Goal: Information Seeking & Learning: Find specific fact

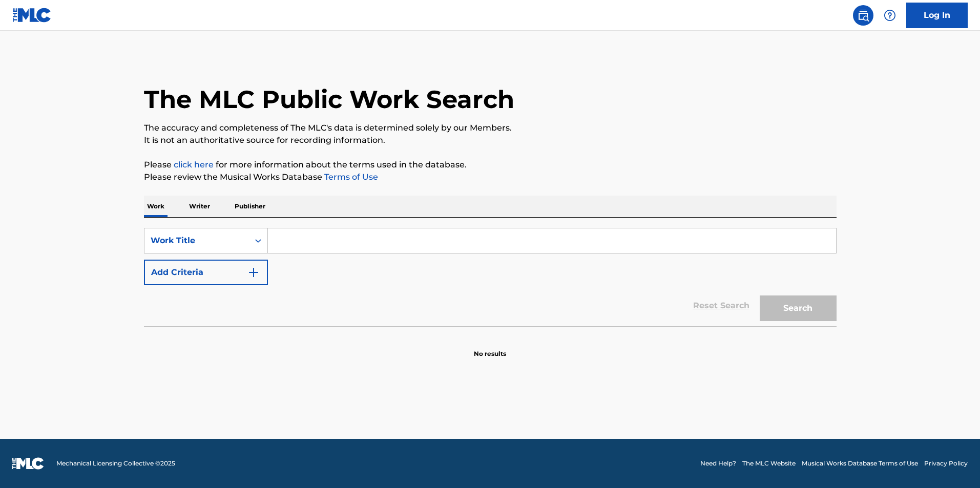
click at [360, 236] on input "Search Form" at bounding box center [552, 241] width 568 height 25
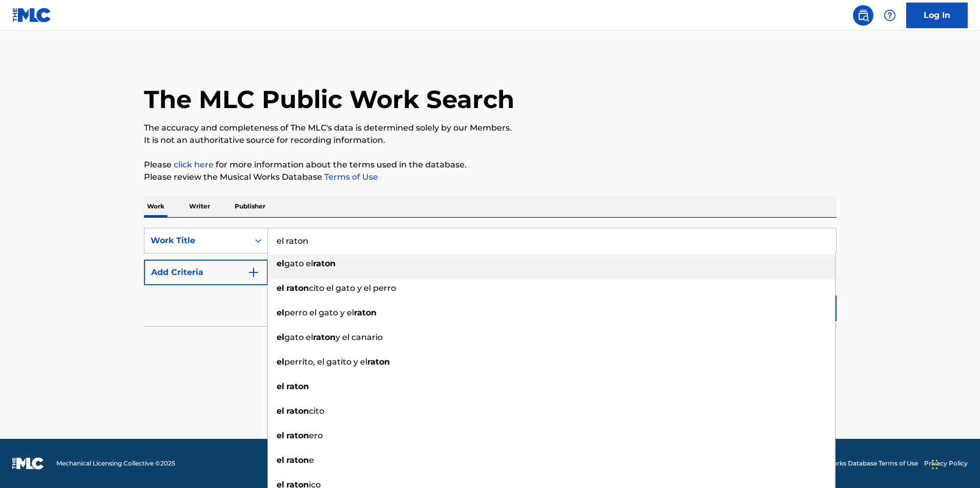
type input "el raton"
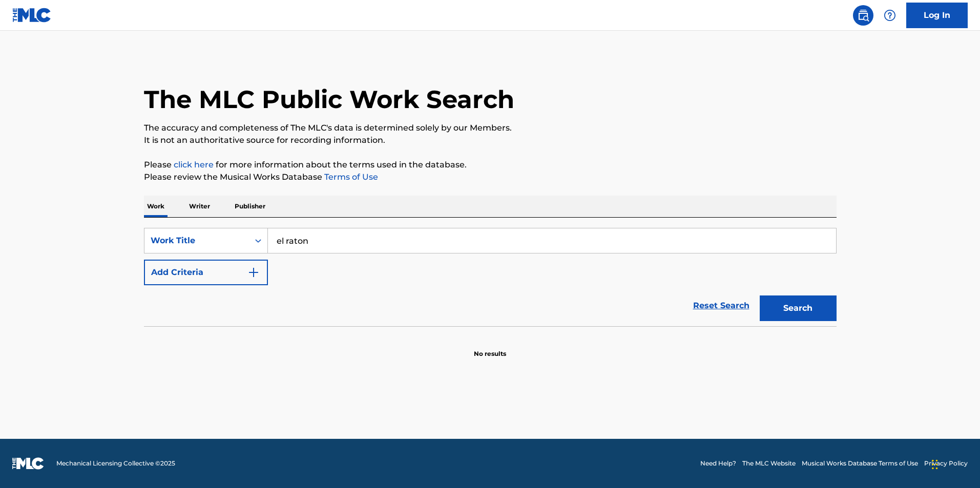
click at [144, 260] on button "Add Criteria" at bounding box center [206, 273] width 124 height 26
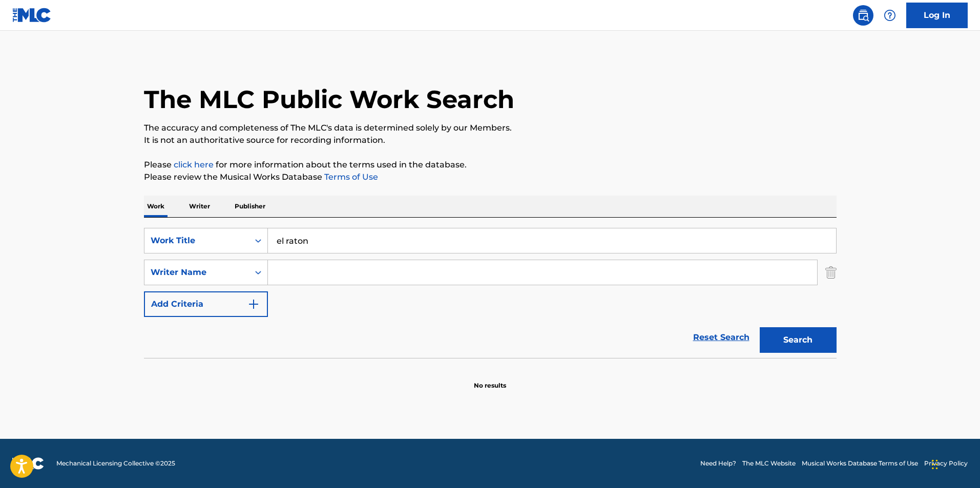
drag, startPoint x: 368, startPoint y: 263, endPoint x: 404, endPoint y: 272, distance: 36.8
click at [368, 263] on input "Search Form" at bounding box center [542, 272] width 549 height 25
paste input "Johines Ibonnet"
type input "Johines Ibonnet"
click at [811, 340] on button "Search" at bounding box center [798, 340] width 77 height 26
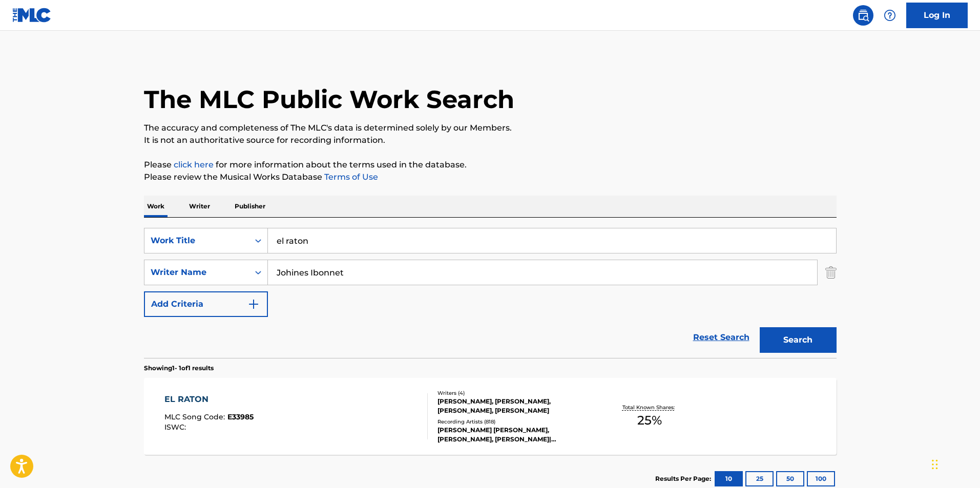
scroll to position [51, 0]
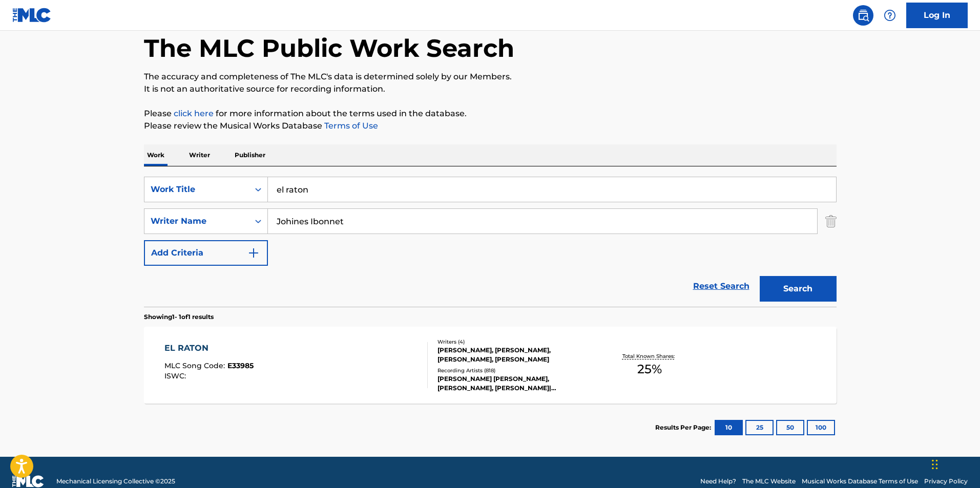
click at [356, 362] on div "EL RATON MLC Song Code : E33985 ISWC :" at bounding box center [296, 365] width 263 height 46
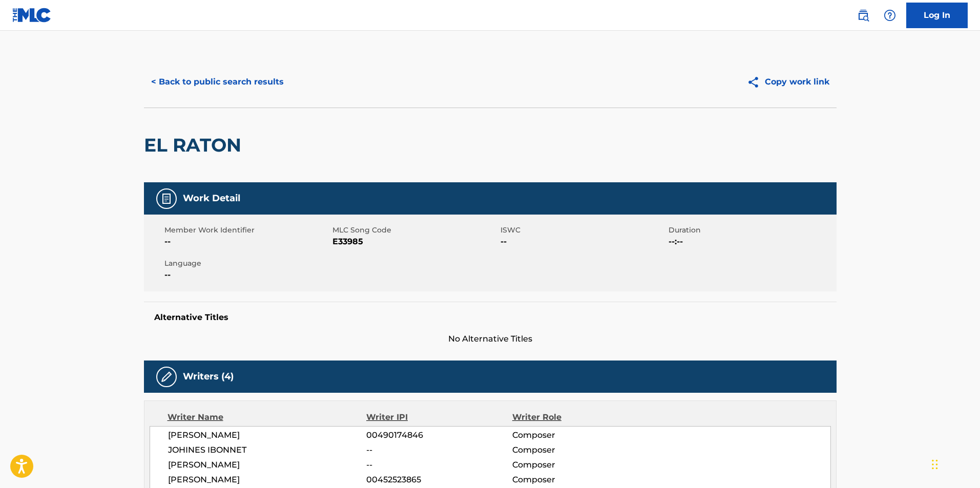
click at [250, 75] on button "< Back to public search results" at bounding box center [217, 82] width 147 height 26
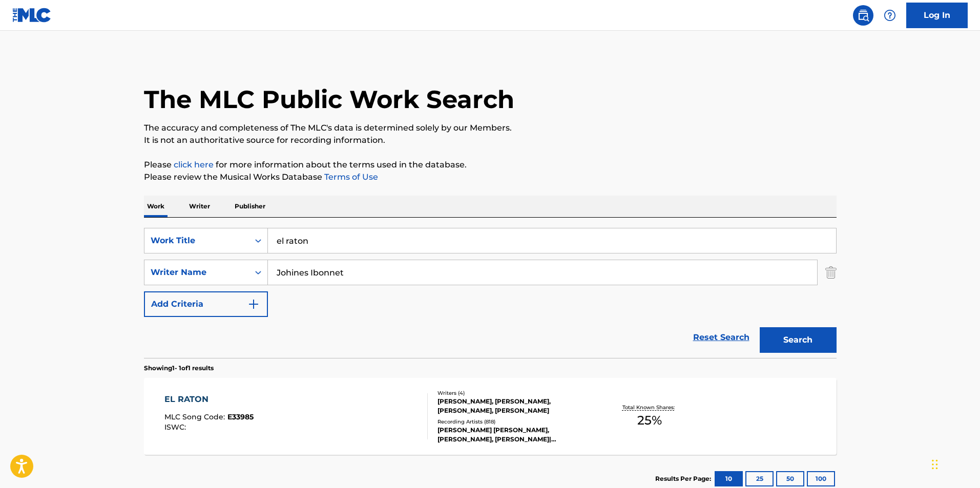
scroll to position [11, 0]
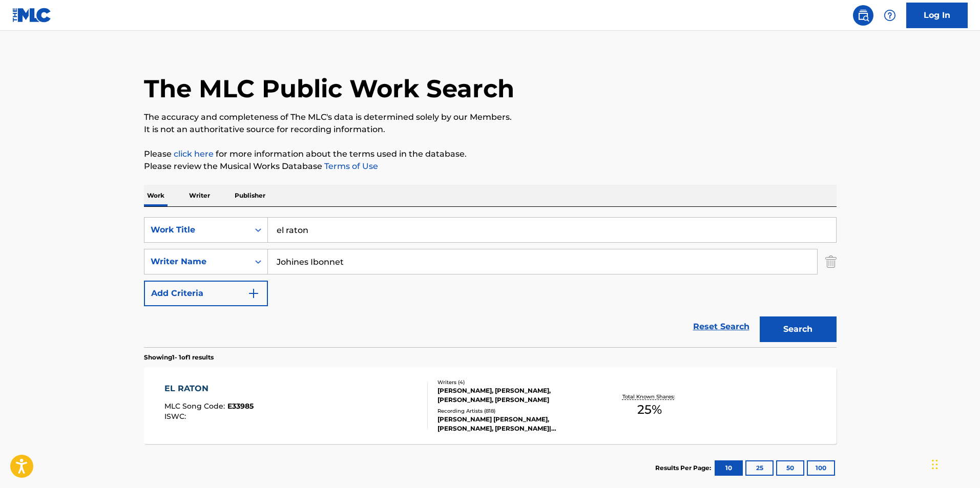
drag, startPoint x: 341, startPoint y: 236, endPoint x: 256, endPoint y: 235, distance: 85.1
click at [256, 235] on div "SearchWithCriteria53d9a92b-08c7-4495-b662-d02da37e5f94 Work Title el raton" at bounding box center [490, 230] width 693 height 26
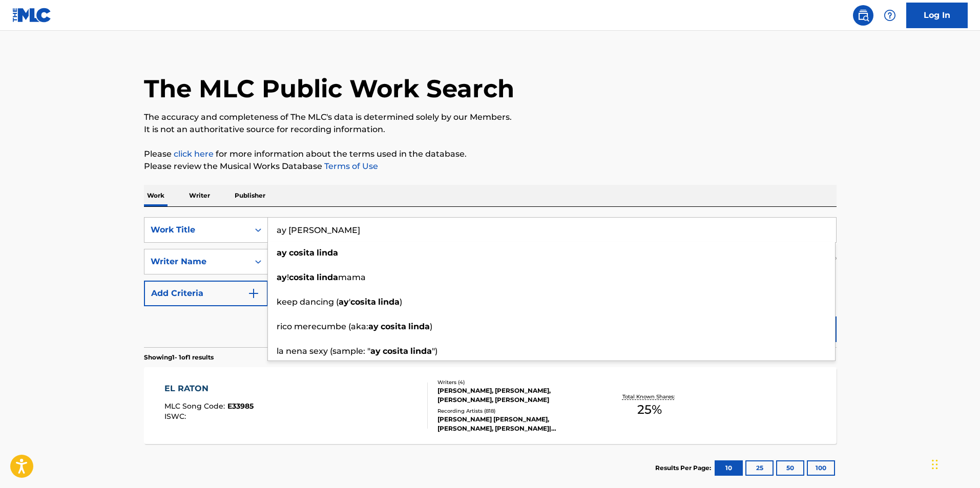
type input "ay [PERSON_NAME]"
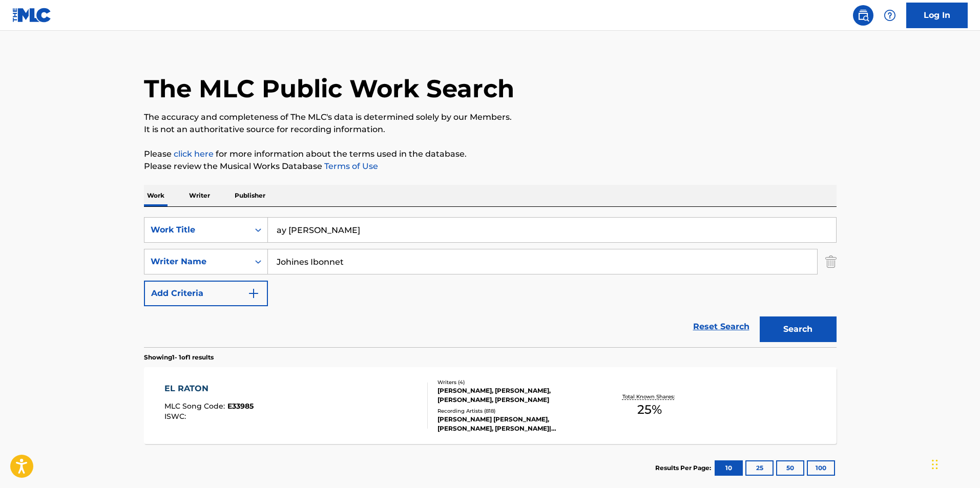
click at [104, 213] on main "The MLC Public Work Search The accuracy and completeness of The MLC's data is d…" at bounding box center [490, 259] width 980 height 478
drag, startPoint x: 385, startPoint y: 260, endPoint x: 214, endPoint y: 260, distance: 171.2
click at [214, 260] on div "SearchWithCriteria2874b315-396b-41b4-b5df-a0ba91a1368f Writer Name [PERSON_NAME]" at bounding box center [490, 262] width 693 height 26
type input "[PERSON_NAME]"
click at [760, 317] on button "Search" at bounding box center [798, 330] width 77 height 26
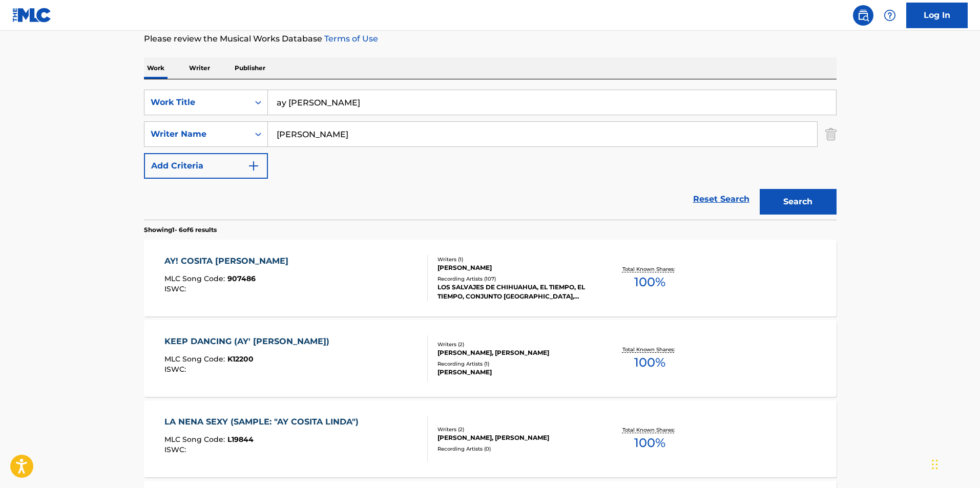
scroll to position [154, 0]
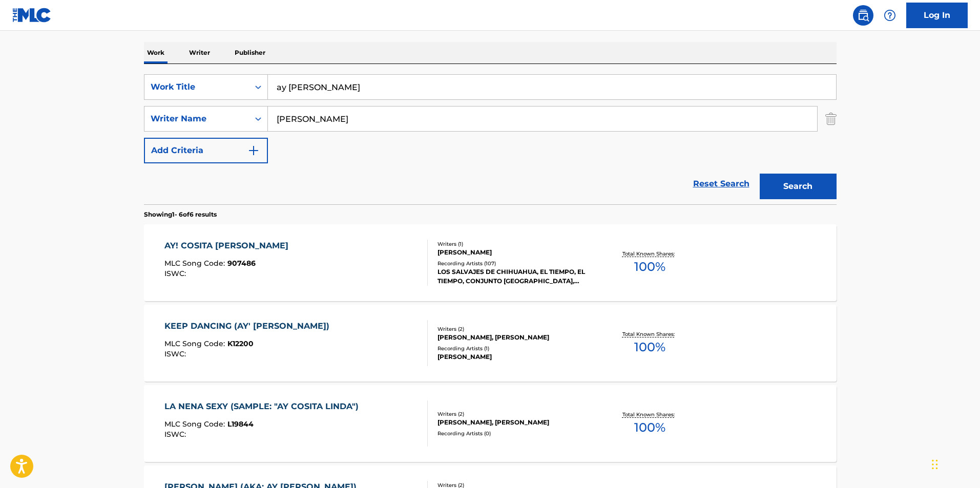
click at [361, 238] on div "AY! [PERSON_NAME] MAMA MLC Song Code : 907486 ISWC : Writers ( 1 ) [PERSON_NAME…" at bounding box center [490, 262] width 693 height 77
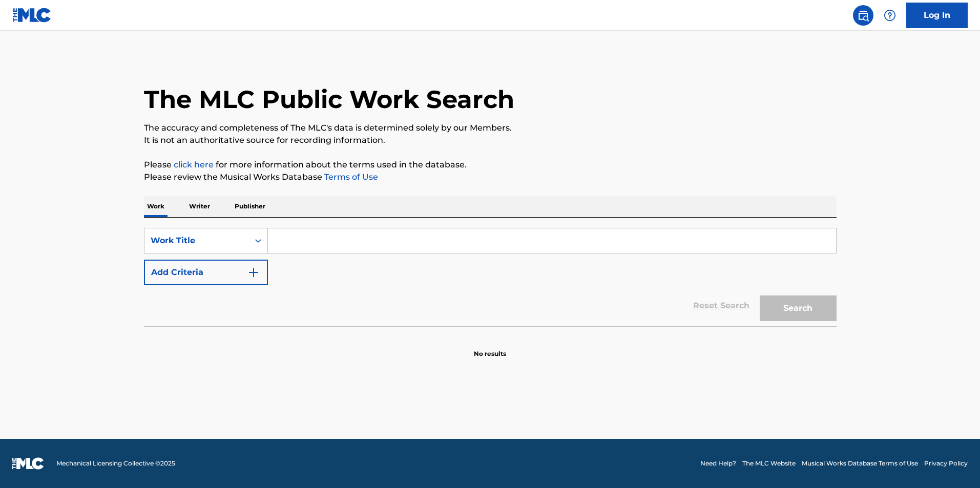
click at [342, 252] on input "Search Form" at bounding box center [552, 241] width 568 height 25
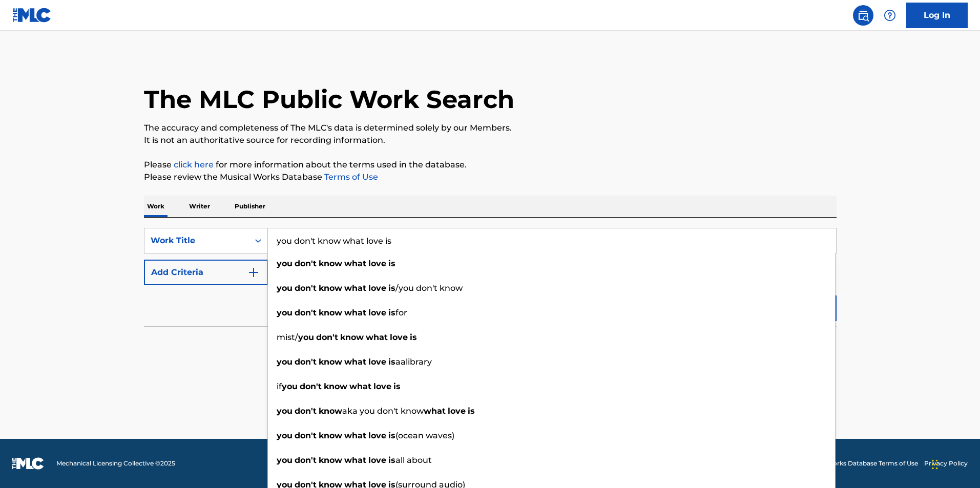
type input "you don't know what love is"
click at [155, 326] on section at bounding box center [490, 329] width 693 height 6
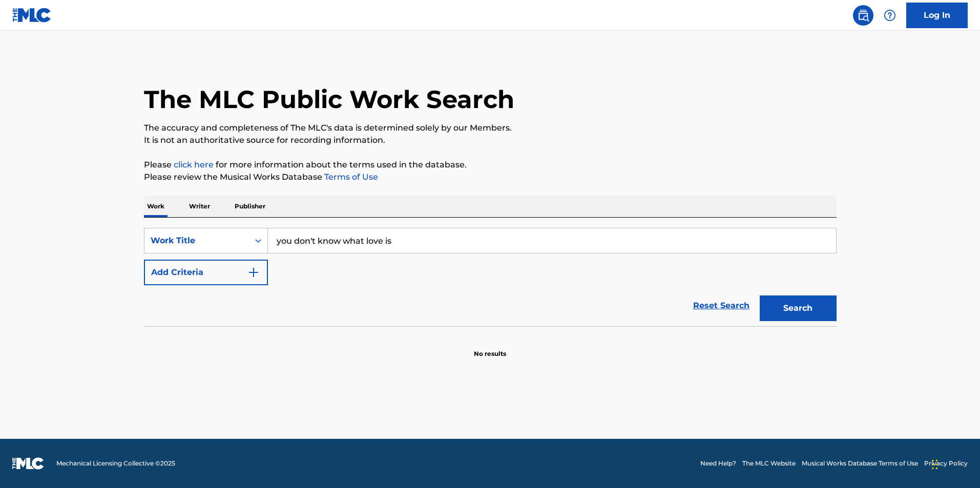
click at [249, 271] on img "Search Form" at bounding box center [254, 273] width 12 height 12
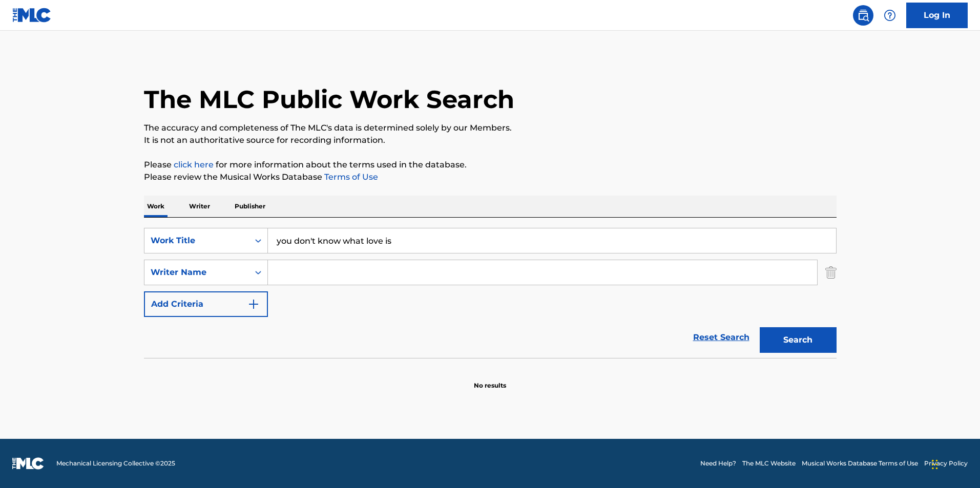
click at [327, 273] on input "Search Form" at bounding box center [542, 272] width 549 height 25
click at [760, 327] on button "Search" at bounding box center [798, 340] width 77 height 26
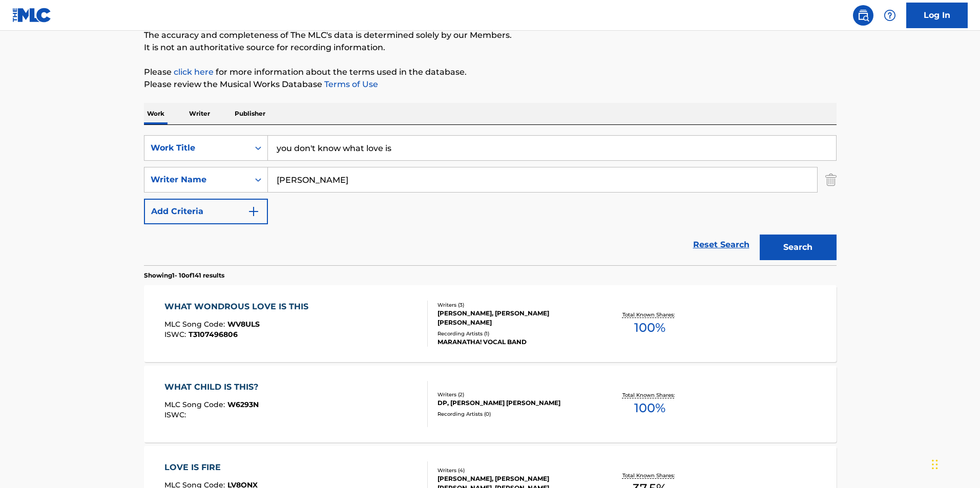
scroll to position [51, 0]
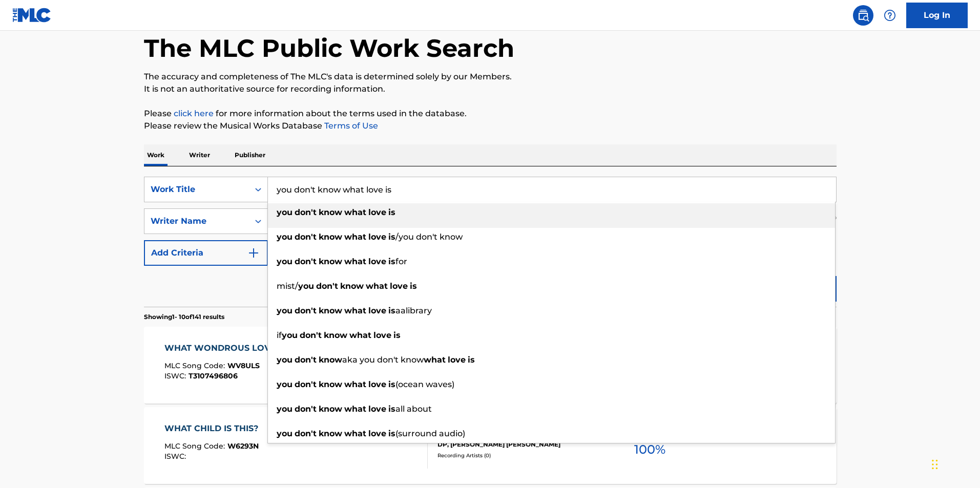
drag, startPoint x: 401, startPoint y: 196, endPoint x: 249, endPoint y: 188, distance: 152.9
click at [249, 188] on div "SearchWithCriteria8e4ea90d-8302-4c4e-b8d1-2c6cbccf43ac Work Title you don't kno…" at bounding box center [490, 190] width 693 height 26
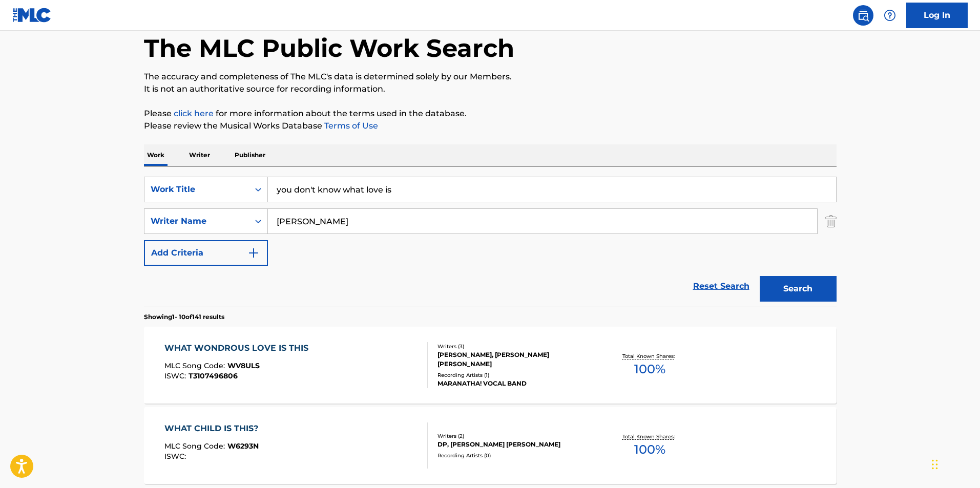
drag, startPoint x: 350, startPoint y: 221, endPoint x: 198, endPoint y: 222, distance: 151.7
click at [198, 222] on div "SearchWithCriteria1e92d431-0e20-431e-aea6-76871e0ae58d Writer Name timmons" at bounding box center [490, 222] width 693 height 26
paste input "Raye"
type input "Raye"
click at [789, 296] on button "Search" at bounding box center [798, 289] width 77 height 26
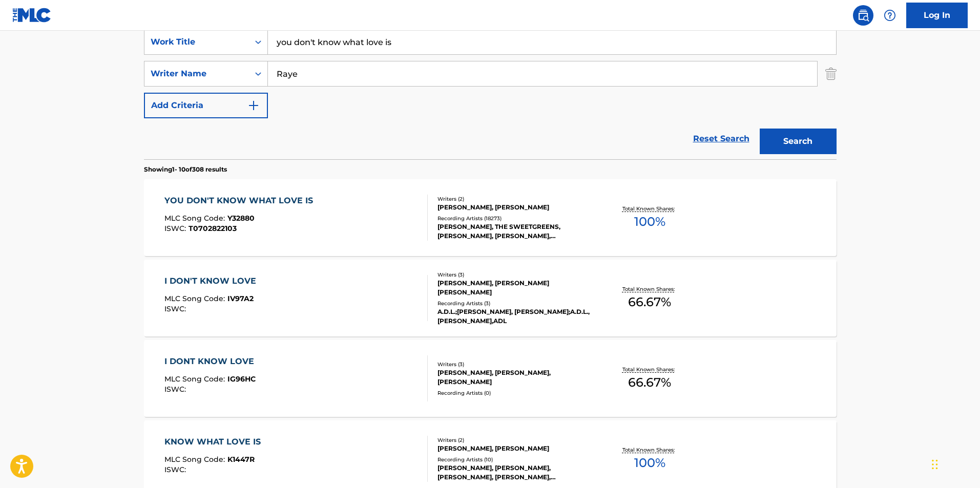
scroll to position [205, 0]
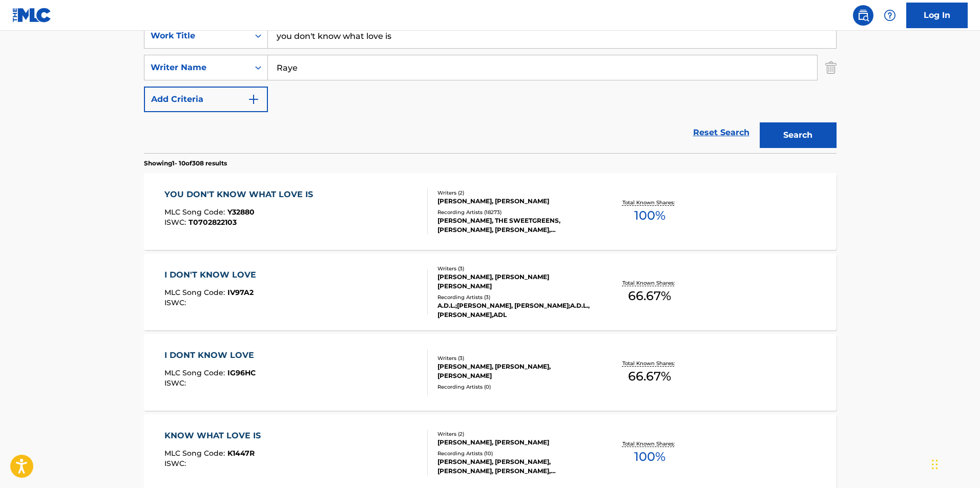
click at [409, 210] on div "YOU DON'T KNOW WHAT LOVE IS MLC Song Code : Y32880 ISWC : T0702822103" at bounding box center [296, 212] width 263 height 46
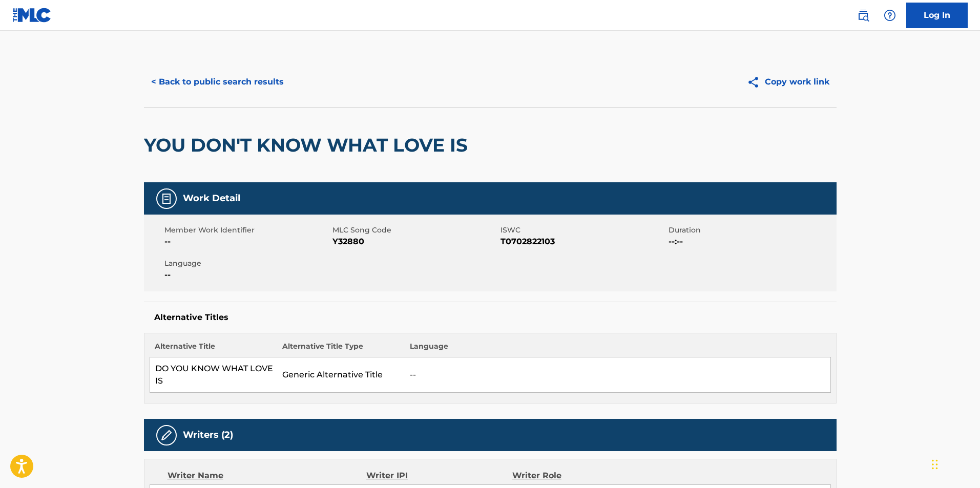
click at [248, 89] on button "< Back to public search results" at bounding box center [217, 82] width 147 height 26
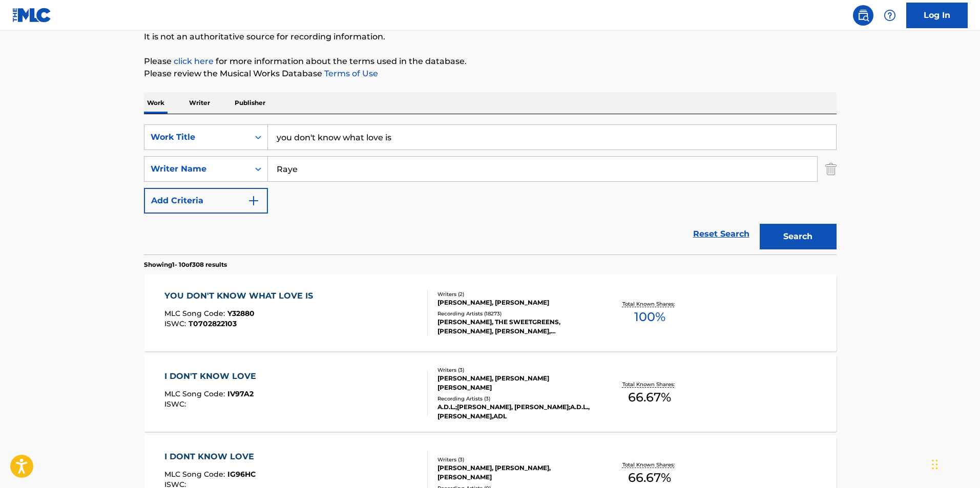
scroll to position [103, 0]
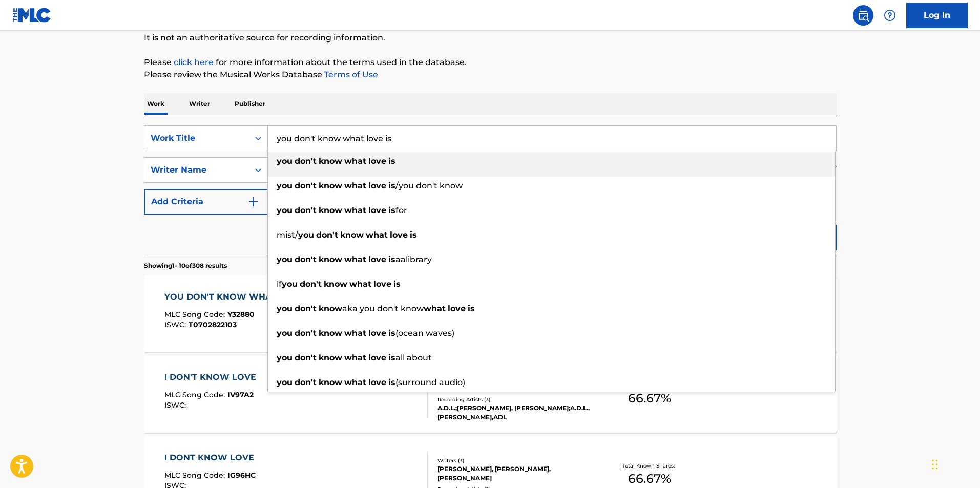
drag, startPoint x: 420, startPoint y: 137, endPoint x: 231, endPoint y: 137, distance: 188.6
click at [231, 137] on div "SearchWithCriteria8e4ea90d-8302-4c4e-b8d1-2c6cbccf43ac Work Title you don't kno…" at bounding box center [490, 139] width 693 height 26
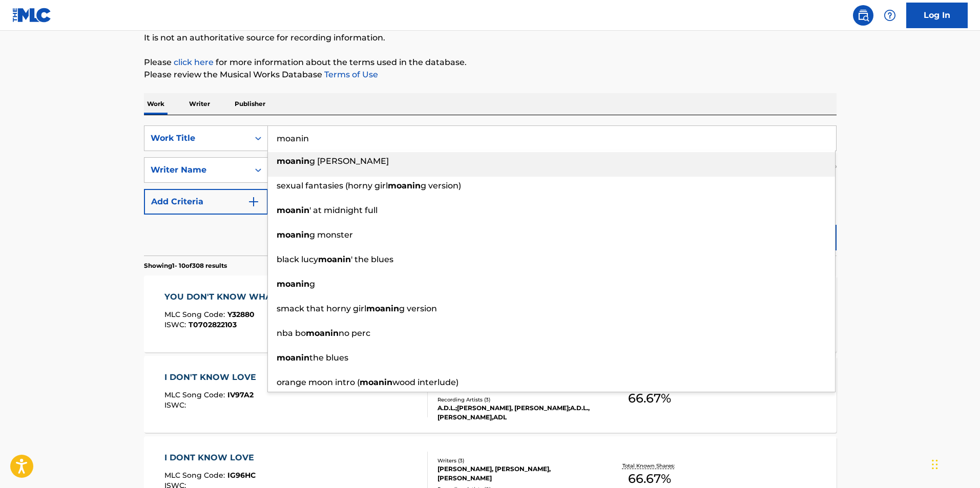
type input "moanin"
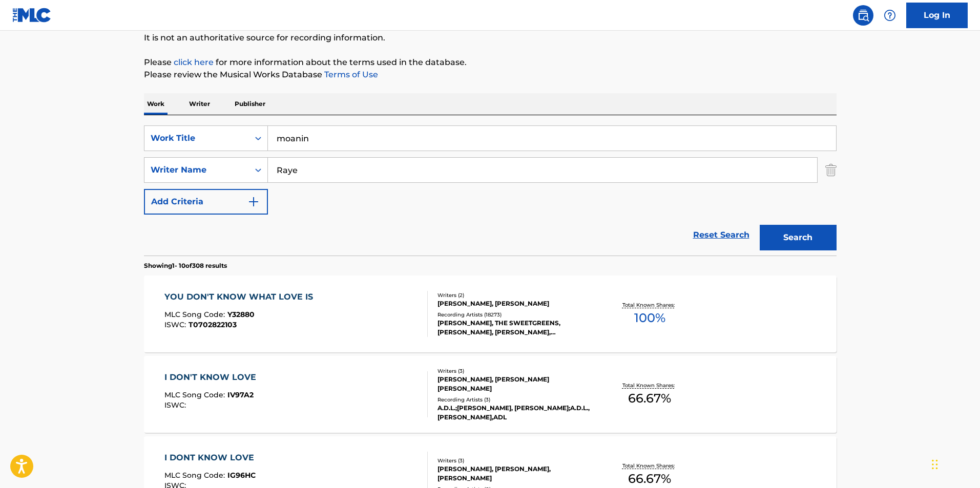
drag, startPoint x: 333, startPoint y: 176, endPoint x: 204, endPoint y: 178, distance: 128.7
click at [204, 178] on div "SearchWithCriteria1e92d431-0e20-431e-aea6-76871e0ae58d Writer Name Raye" at bounding box center [490, 170] width 693 height 26
type input "bobby timmons"
click at [760, 225] on button "Search" at bounding box center [798, 238] width 77 height 26
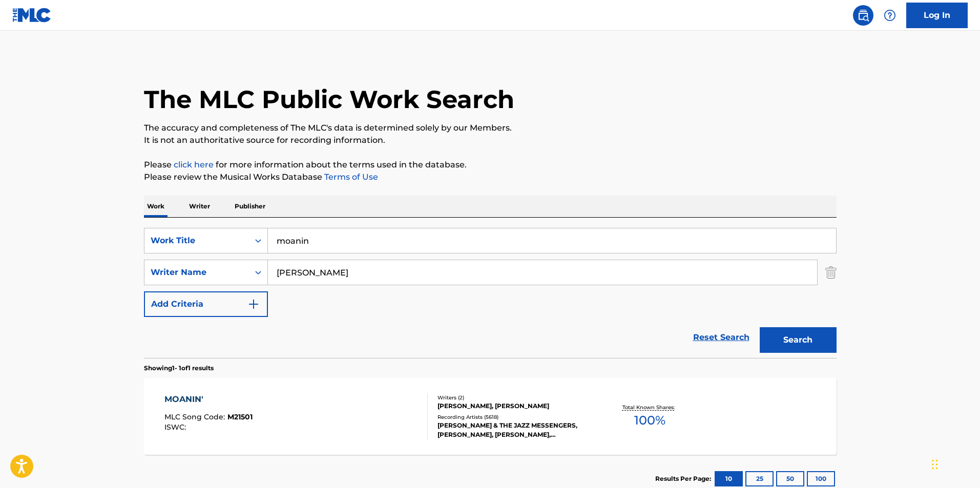
click at [386, 421] on div "MOANIN' MLC Song Code : M21501 ISWC :" at bounding box center [296, 417] width 263 height 46
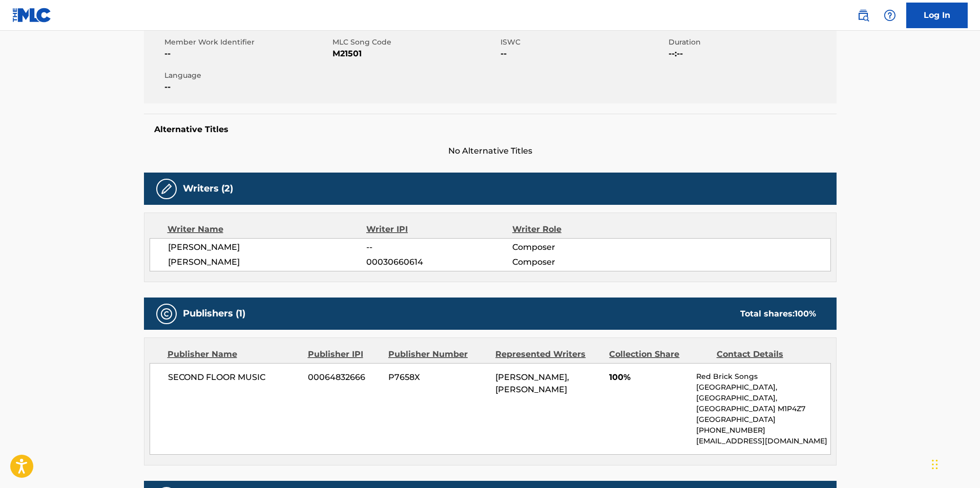
scroll to position [205, 0]
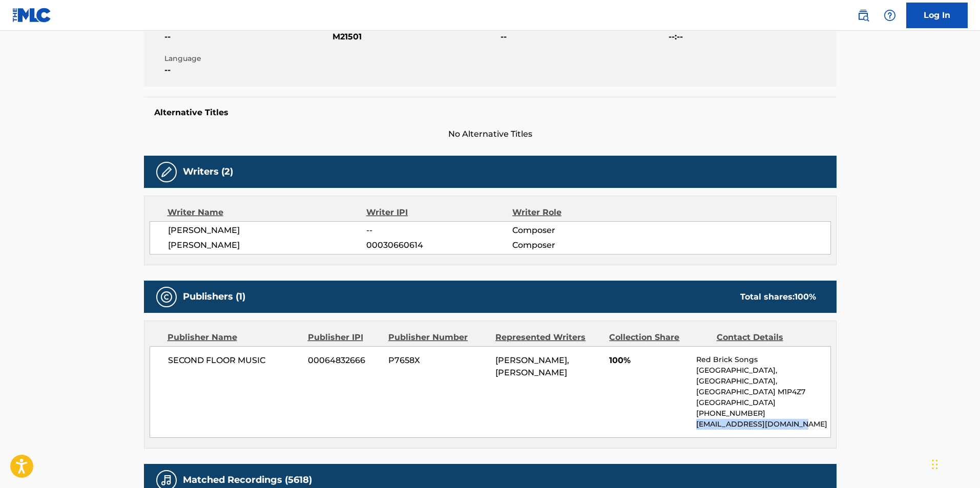
drag, startPoint x: 695, startPoint y: 424, endPoint x: 796, endPoint y: 426, distance: 101.0
click at [796, 426] on div "SECOND FLOOR MUSIC 00064832666 P7658X BOBBY TIMMONS, BOBBY TIMMONS 100% Red Bri…" at bounding box center [491, 392] width 682 height 92
copy p "odette@redbricksongs.com"
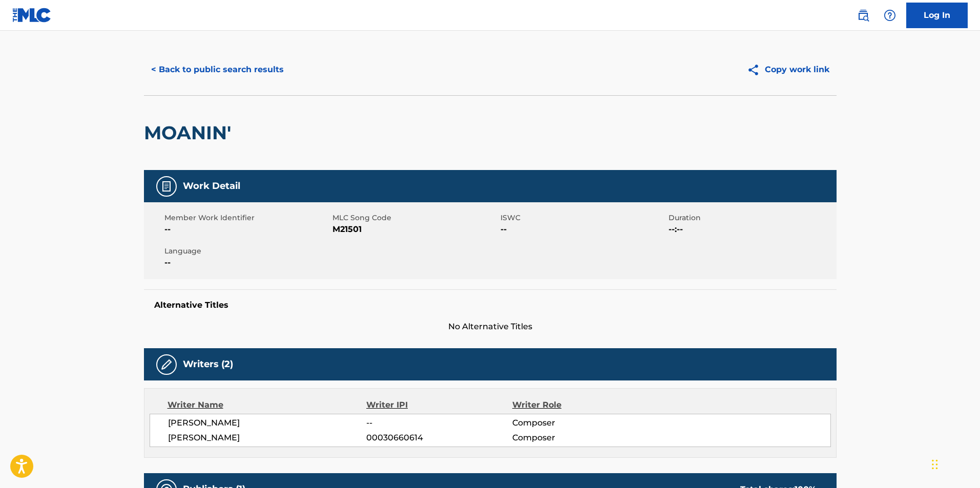
scroll to position [0, 0]
